Goal: Use online tool/utility: Use online tool/utility

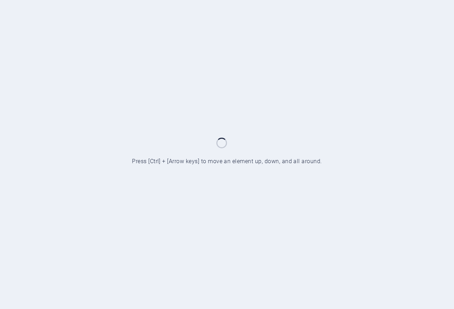
click at [133, 118] on div at bounding box center [227, 154] width 454 height 309
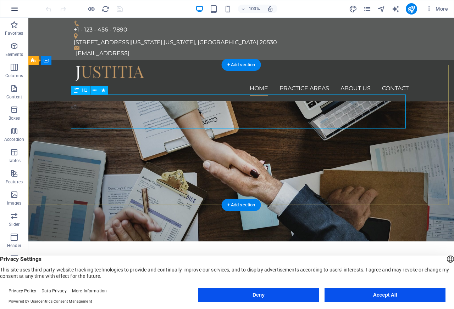
click at [14, 10] on icon "button" at bounding box center [14, 9] width 9 height 9
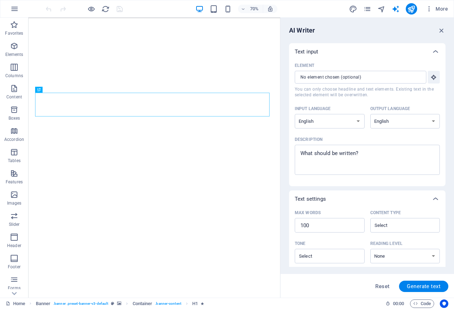
select select "English"
